Goal: Information Seeking & Learning: Learn about a topic

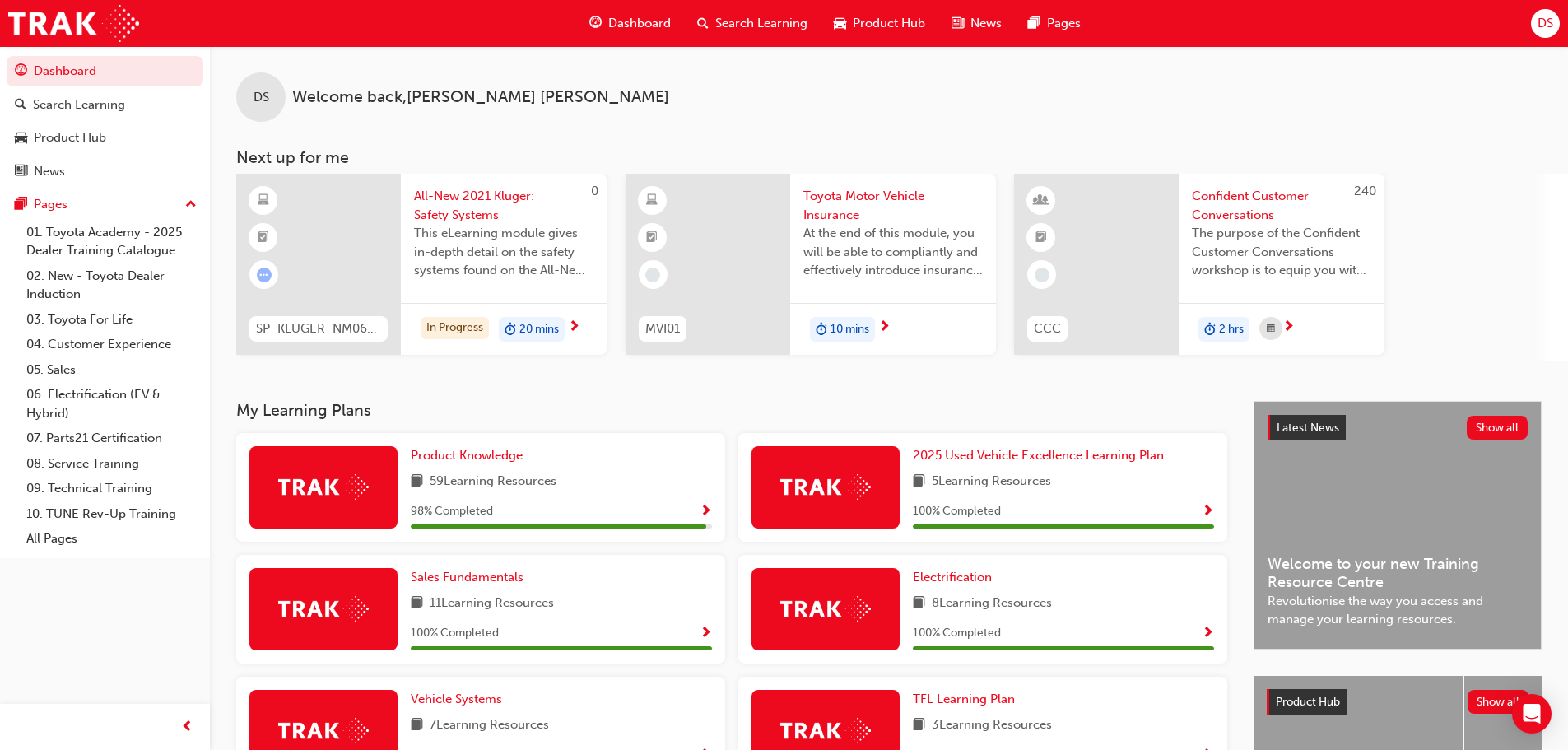
click at [826, 283] on div "At the end of this module, you will be able to compliantly and effectively intr…" at bounding box center [893, 257] width 180 height 66
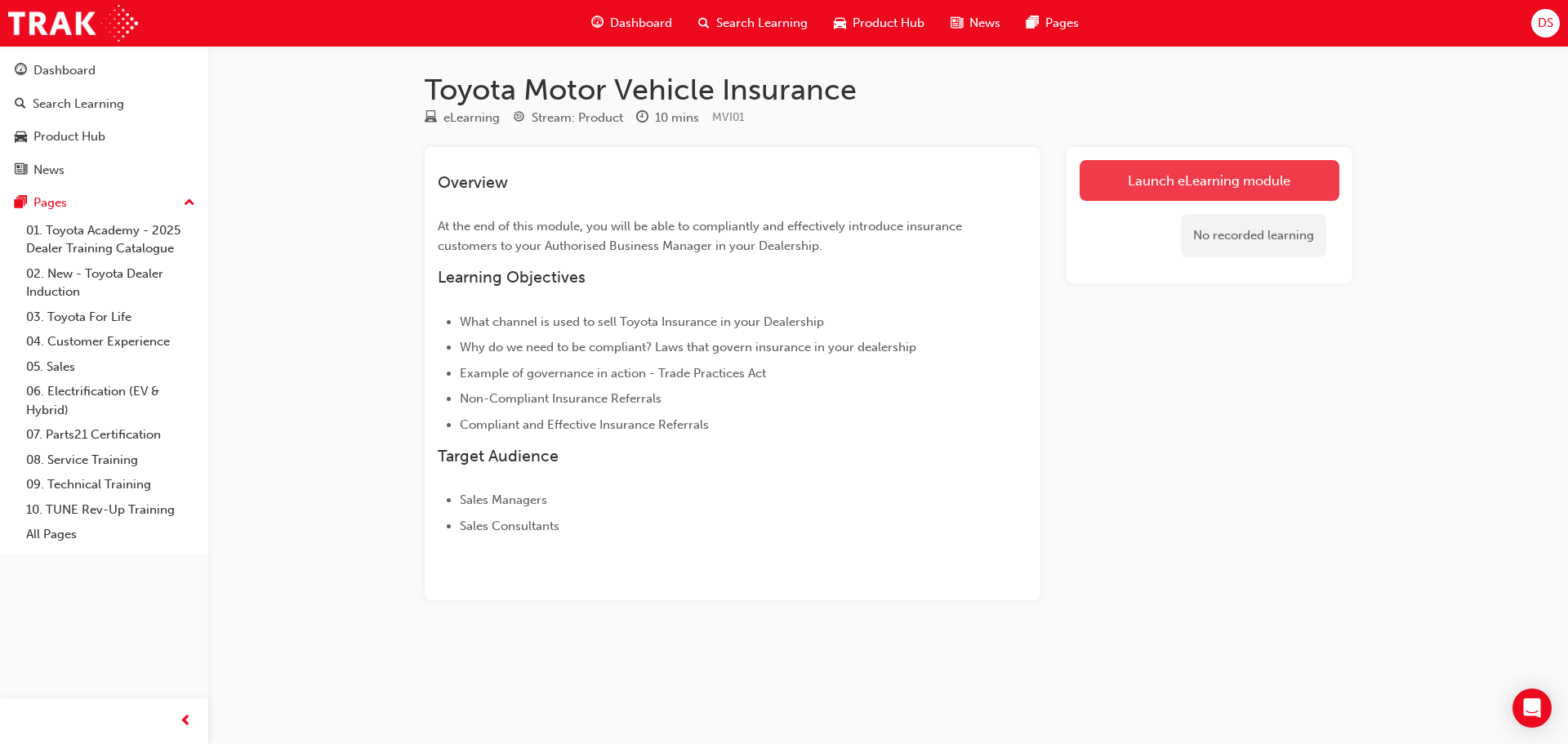
click at [1198, 182] on link "Launch eLearning module" at bounding box center [1210, 181] width 260 height 41
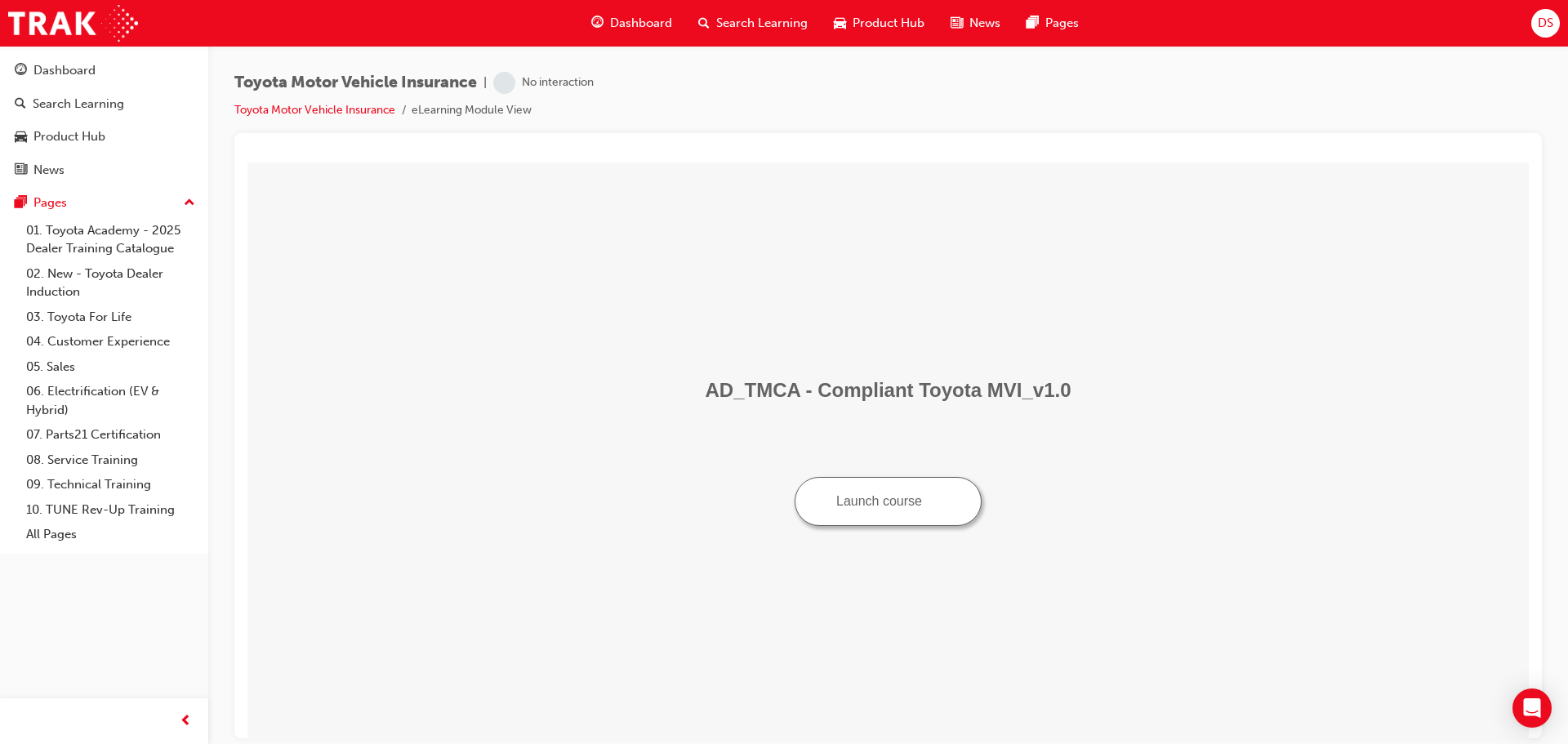
click at [878, 502] on button "Launch course" at bounding box center [889, 501] width 187 height 49
